Goal: Feedback & Contribution: Submit feedback/report problem

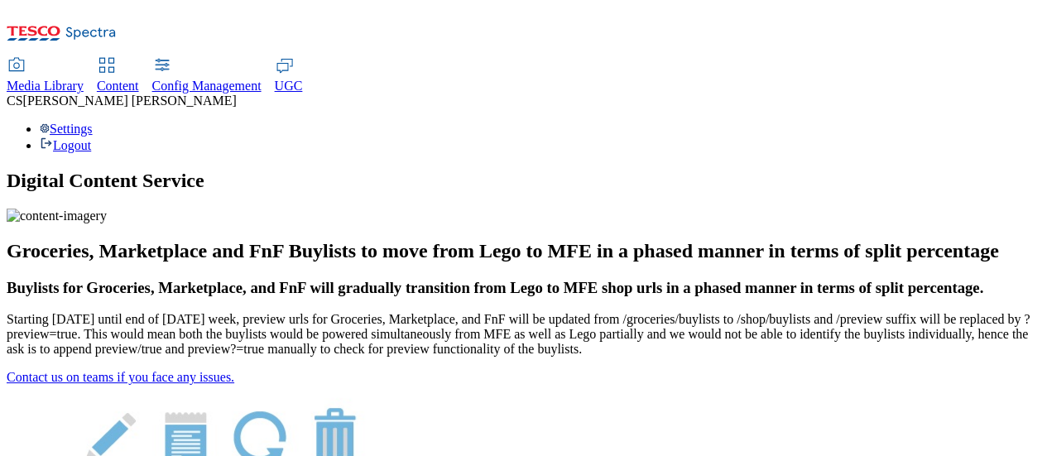
click at [303, 79] on span "UGC" at bounding box center [289, 86] width 28 height 14
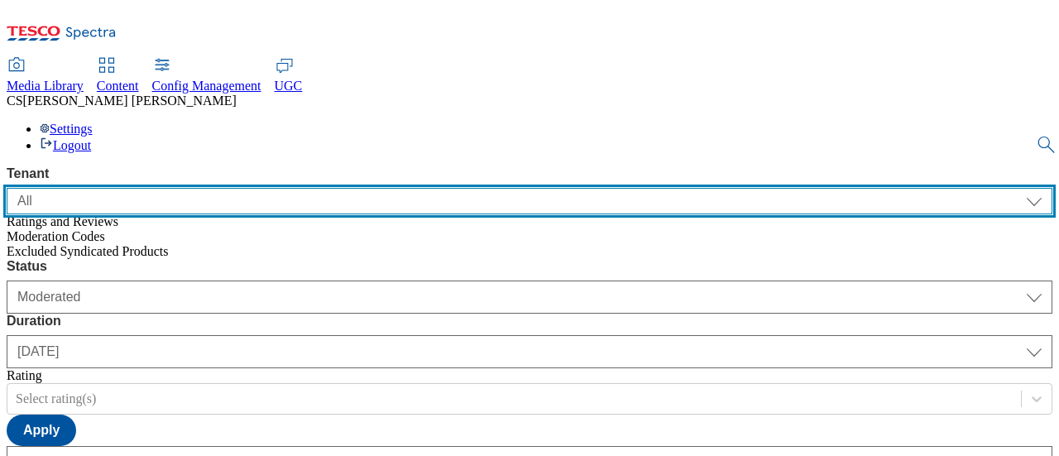
click at [184, 188] on select "ALL All CE CONFIG-CZ CONFIG-HU CONFIG-IE CONFIG-ROI CONFIG-SK CONFIG-TEST CONFI…" at bounding box center [530, 201] width 1046 height 26
select select "ghs-uk"
click at [7, 188] on select "ALL All CE CONFIG-CZ CONFIG-HU CONFIG-IE CONFIG-ROI CONFIG-SK CONFIG-TEST CONFI…" at bounding box center [530, 201] width 1046 height 26
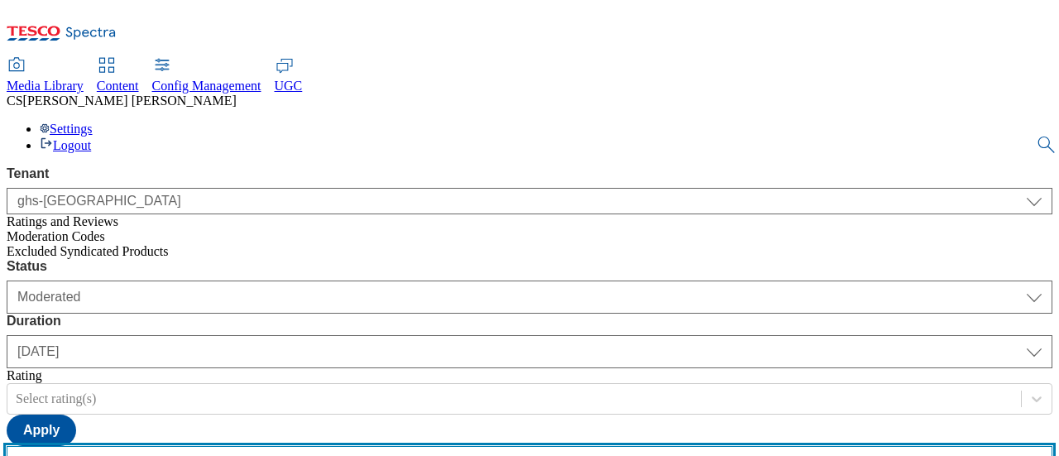
click at [268, 446] on input "text" at bounding box center [530, 462] width 1046 height 33
paste input "96878623"
type input "96878623"
click at [1036, 137] on button "submit" at bounding box center [1047, 145] width 23 height 17
select select "All"
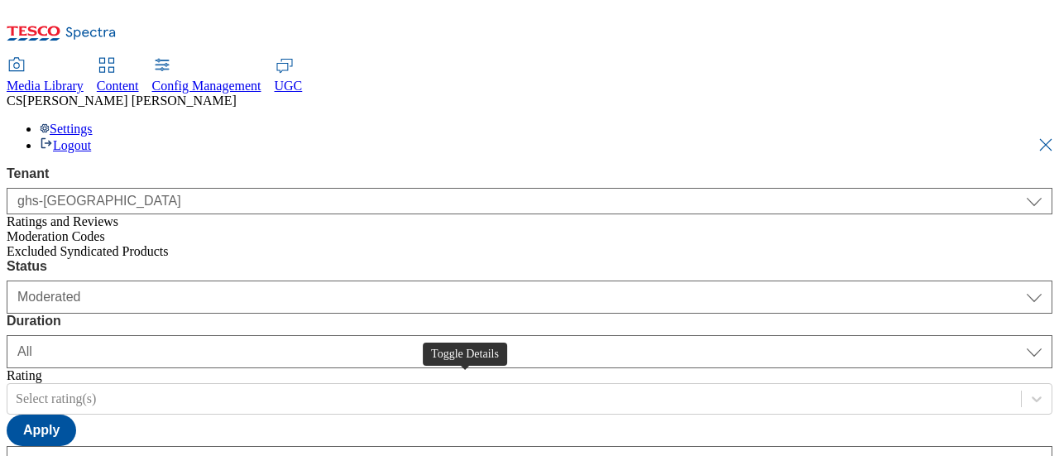
checkbox input "false"
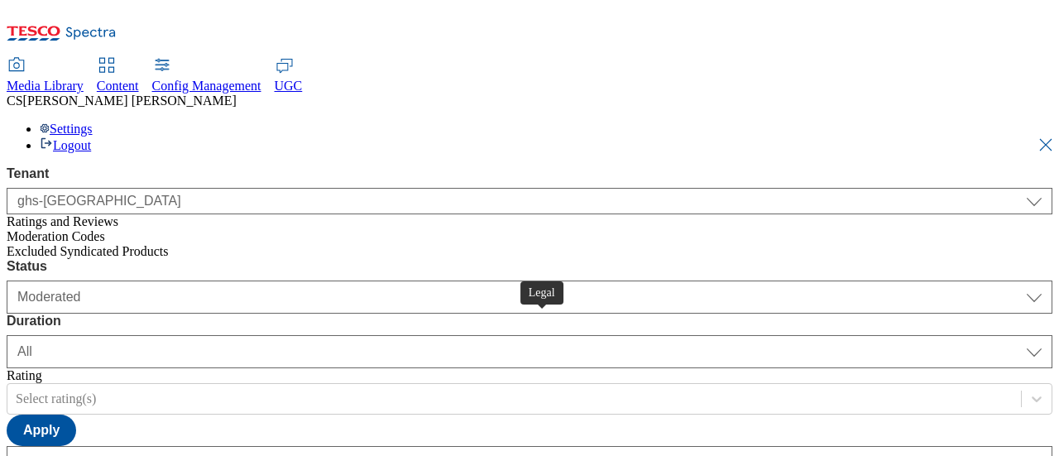
checkbox input "true"
type textarea "the product is not sold yet and therefore content is not relevant"
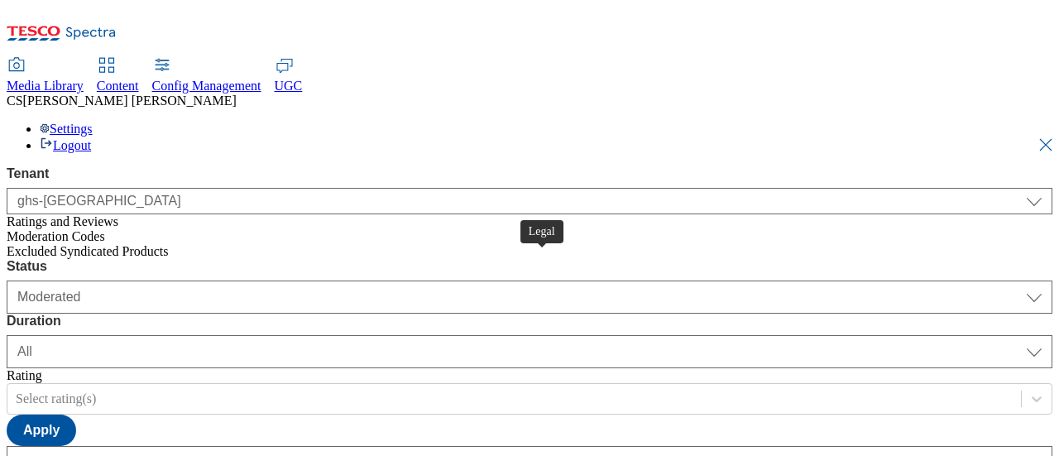
checkbox input "false"
checkbox input "true"
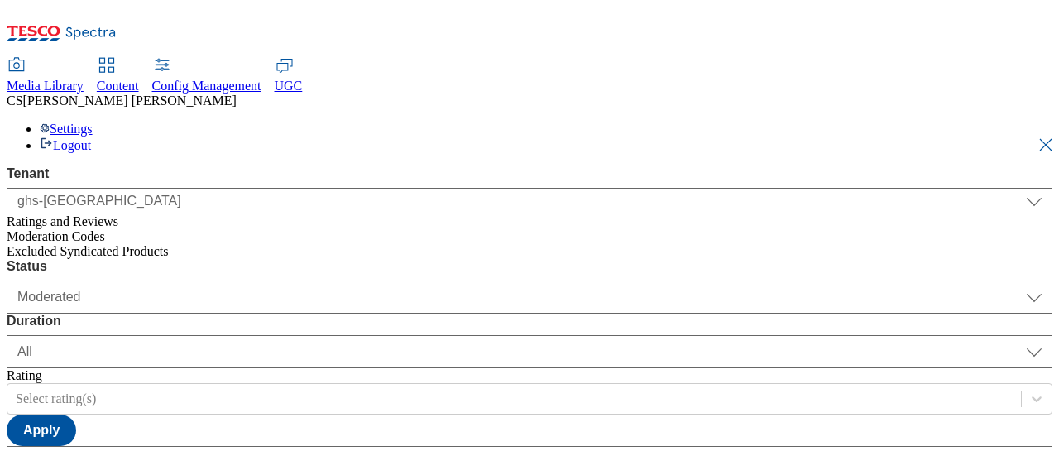
type textarea "new product that is not sold yet and therefore content is not relevant"
